Goal: Entertainment & Leisure: Consume media (video, audio)

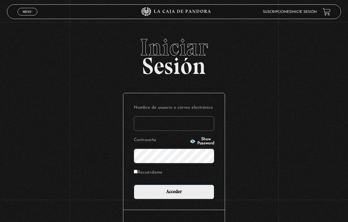
type input "day22_@hotmail.com"
click at [174, 193] on input "Acceder" at bounding box center [174, 191] width 80 height 15
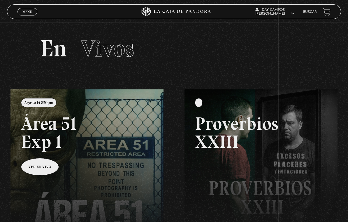
click at [29, 13] on span "Menu" at bounding box center [27, 11] width 10 height 3
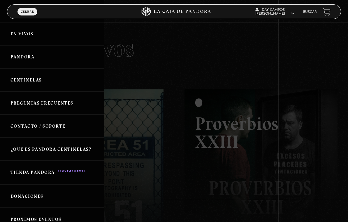
click at [36, 80] on link "Centinelas" at bounding box center [52, 79] width 104 height 23
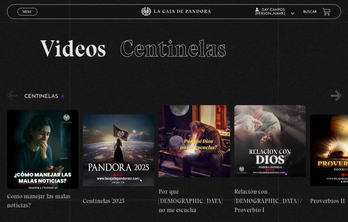
click at [199, 148] on figure at bounding box center [194, 144] width 71 height 79
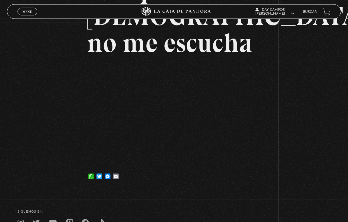
scroll to position [80, 0]
